Goal: Find specific page/section: Find specific page/section

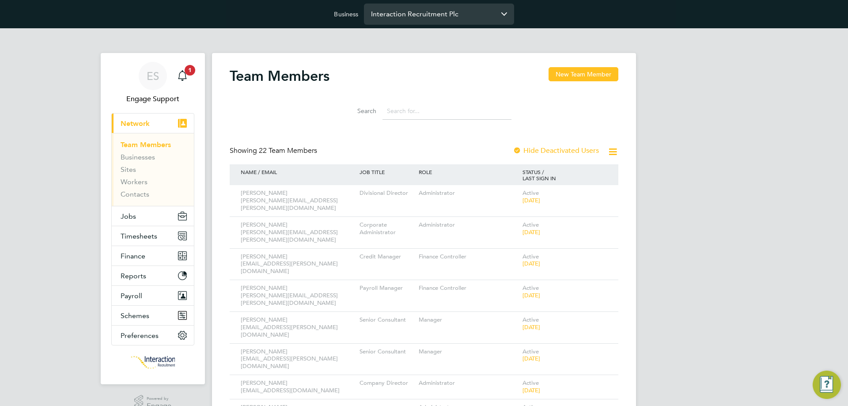
click at [434, 15] on input "Interaction Recruitment Plc" at bounding box center [439, 14] width 150 height 21
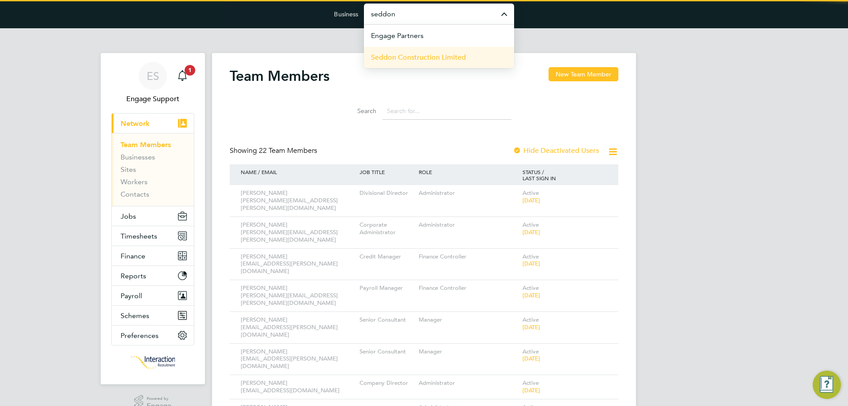
click at [427, 53] on span "Seddon Construction Limited" at bounding box center [418, 57] width 95 height 11
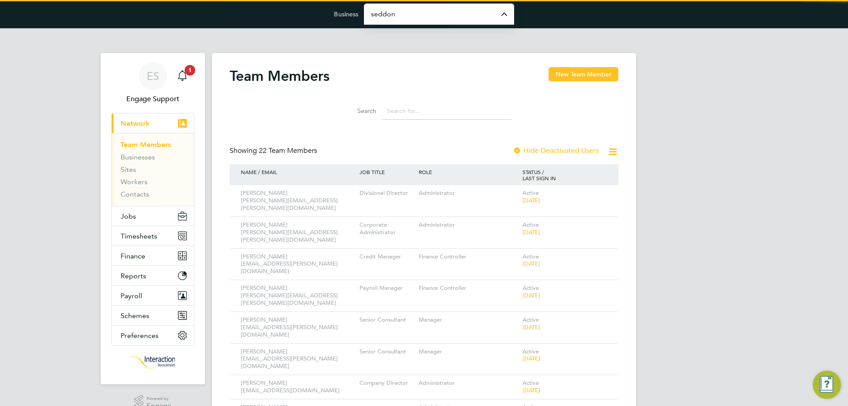
type input "Seddon Construction Limited"
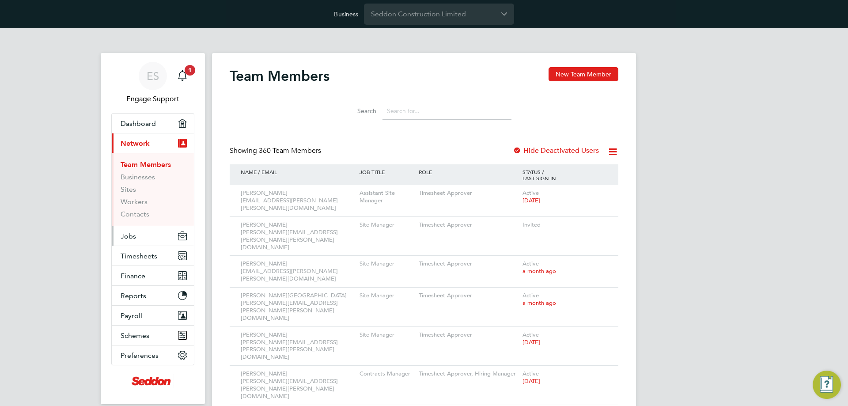
click at [146, 237] on button "Jobs" at bounding box center [153, 235] width 82 height 19
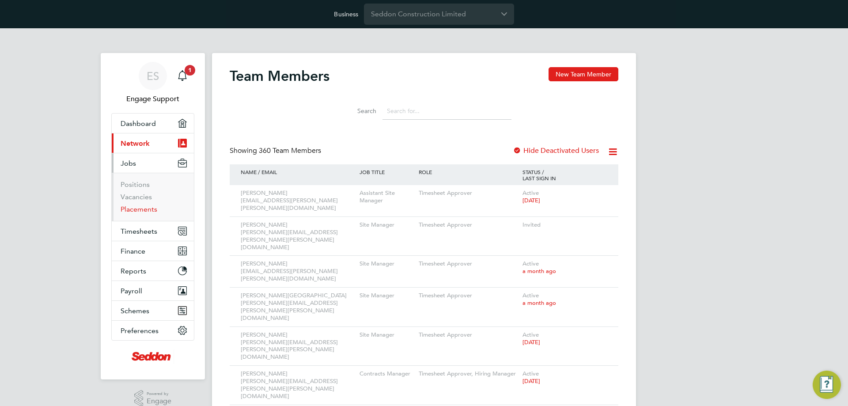
click at [137, 211] on link "Placements" at bounding box center [139, 209] width 37 height 8
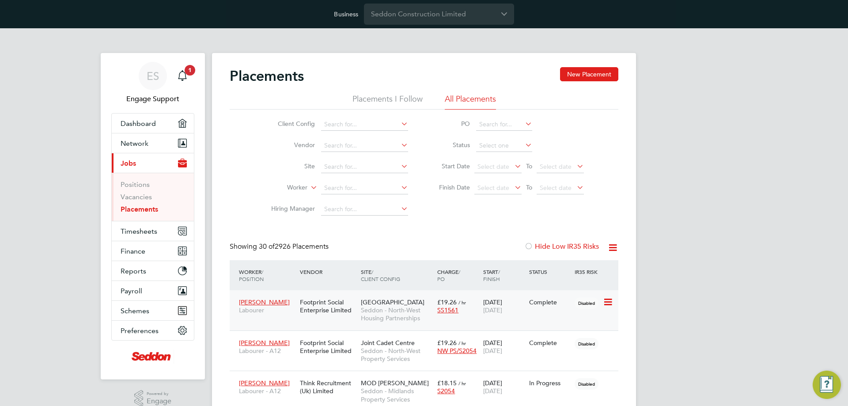
click at [379, 301] on span "Longshaw Drive" at bounding box center [393, 302] width 64 height 8
click at [444, 13] on input "Seddon Construction Limited" at bounding box center [439, 14] width 150 height 21
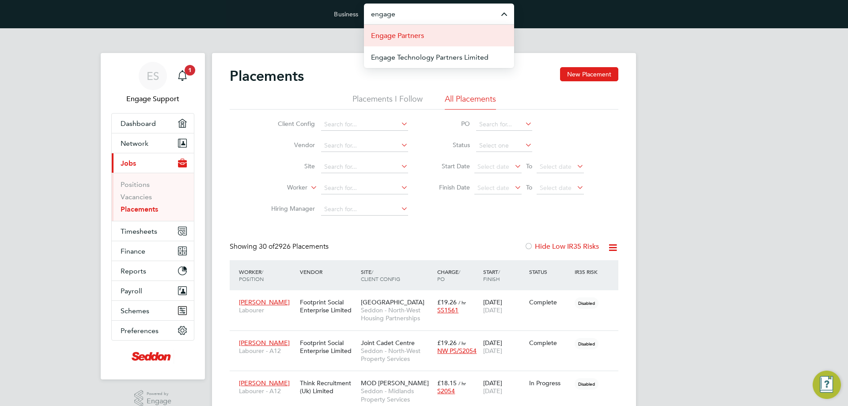
click at [419, 37] on span "Engage Partners" at bounding box center [397, 35] width 53 height 11
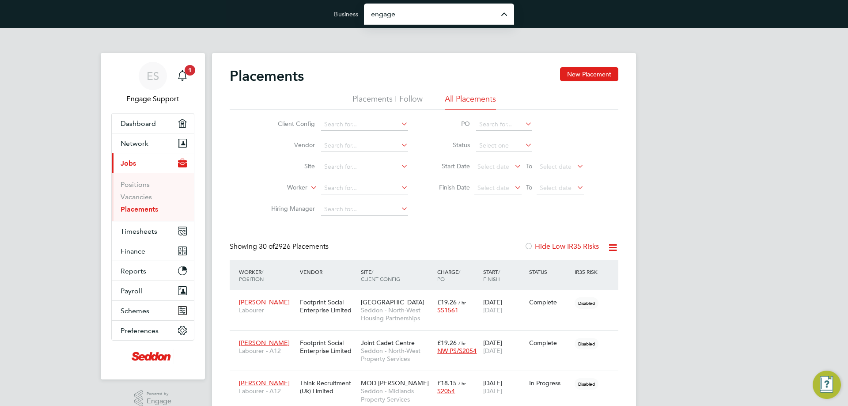
type input "Engage Partners"
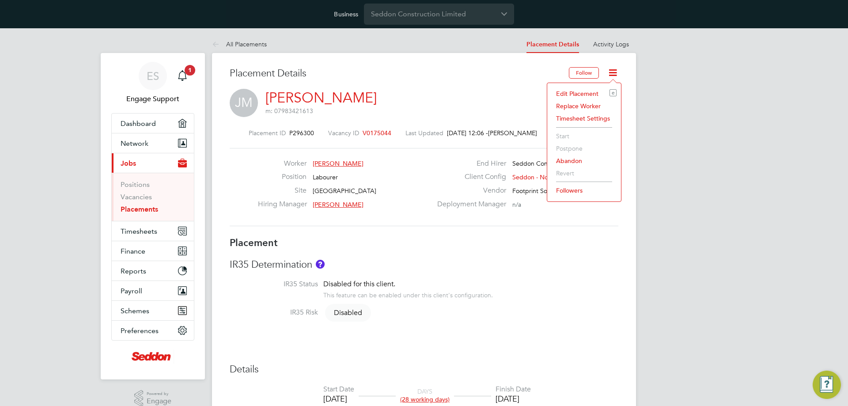
click at [597, 91] on li "Edit Placement e" at bounding box center [584, 93] width 65 height 12
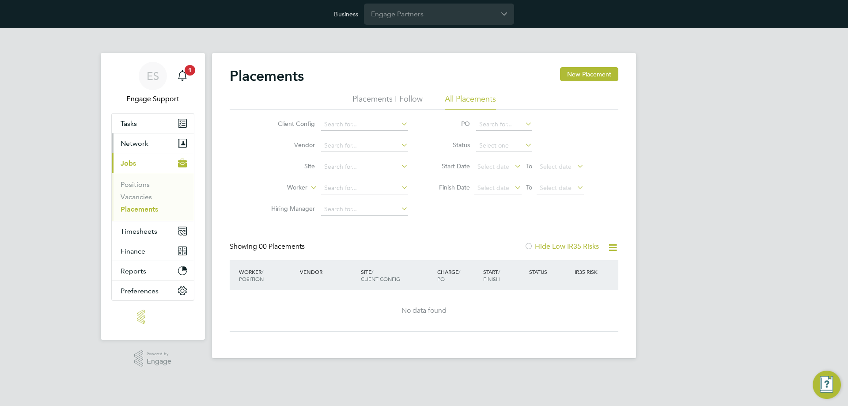
click at [164, 146] on button "Network" at bounding box center [153, 142] width 82 height 19
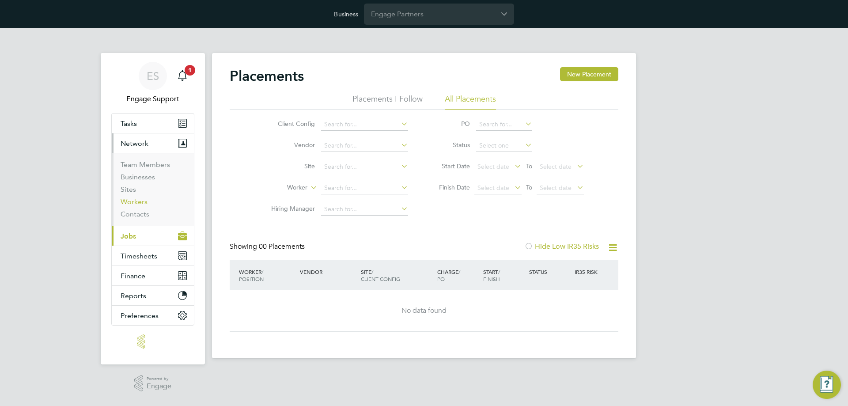
click at [138, 202] on link "Workers" at bounding box center [134, 202] width 27 height 8
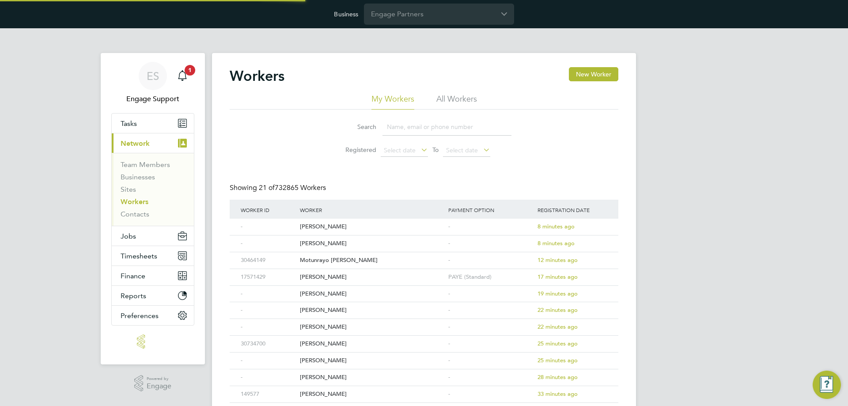
click at [446, 96] on li "All Workers" at bounding box center [457, 102] width 41 height 16
click at [435, 129] on input at bounding box center [447, 126] width 129 height 17
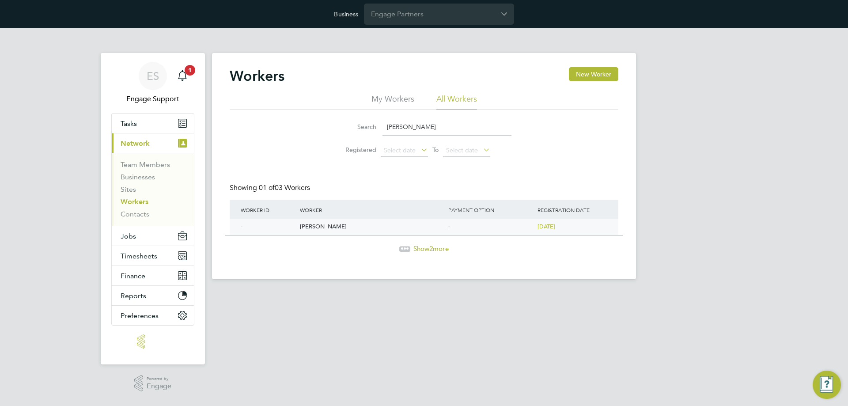
type input "kenneth addo"
click at [326, 228] on div "Kenneth Addo" at bounding box center [372, 227] width 148 height 16
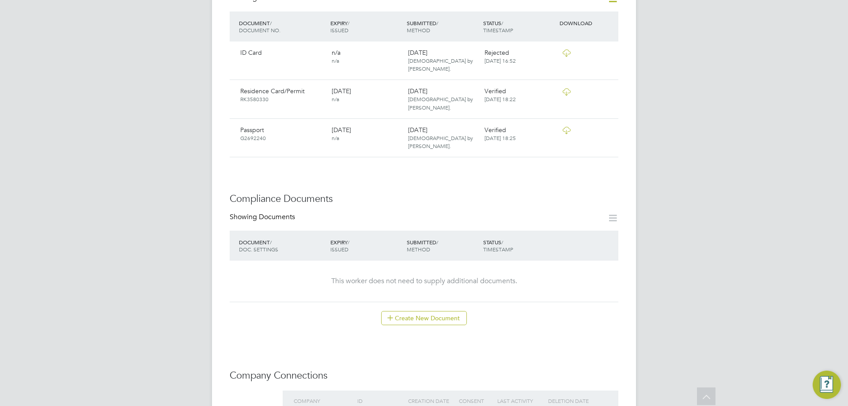
scroll to position [221, 0]
